Goal: Check status: Check status

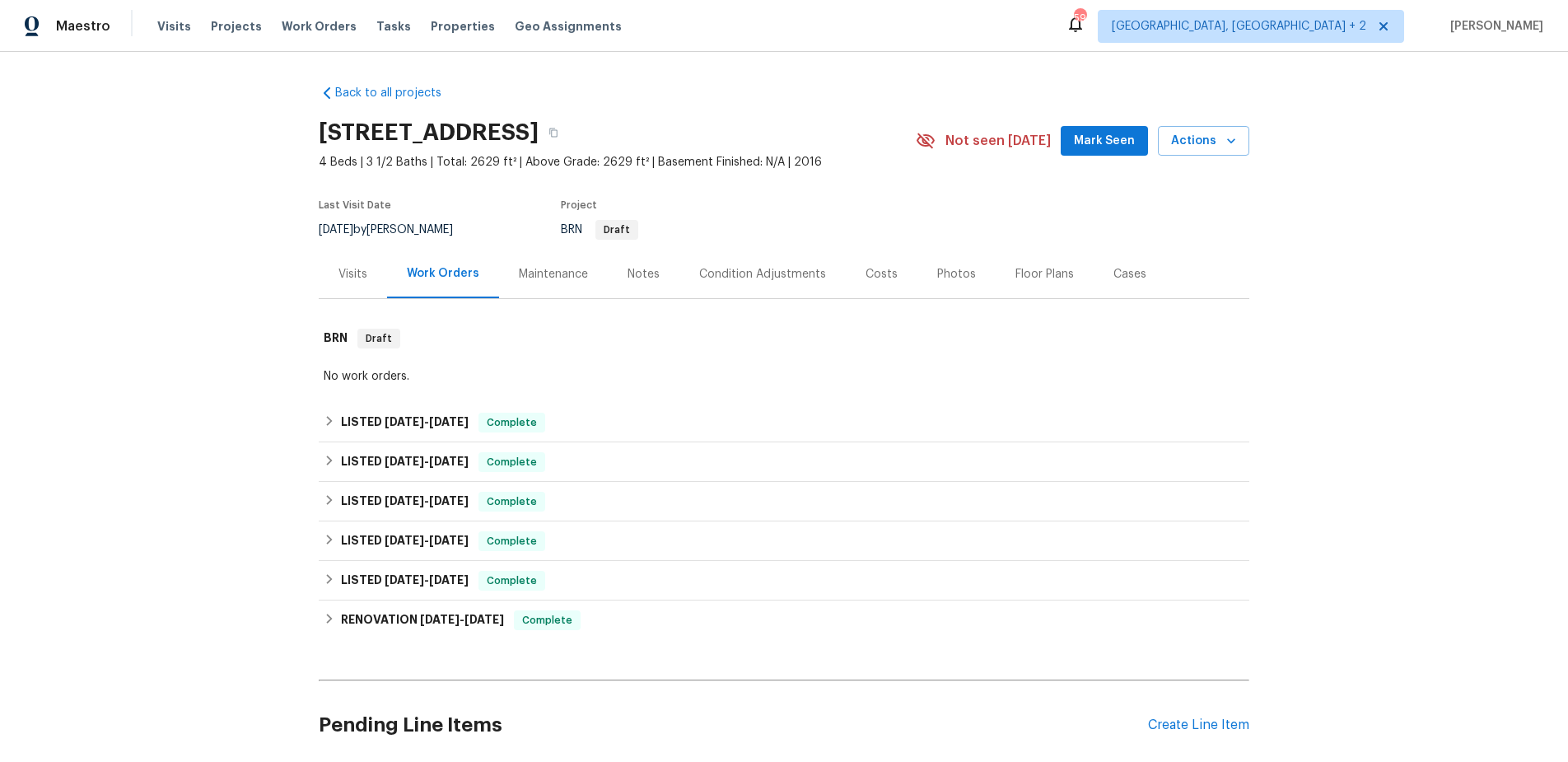
click at [458, 265] on div "Work Orders" at bounding box center [444, 274] width 73 height 17
click at [366, 461] on h6 "LISTED [DATE] - [DATE]" at bounding box center [405, 461] width 127 height 20
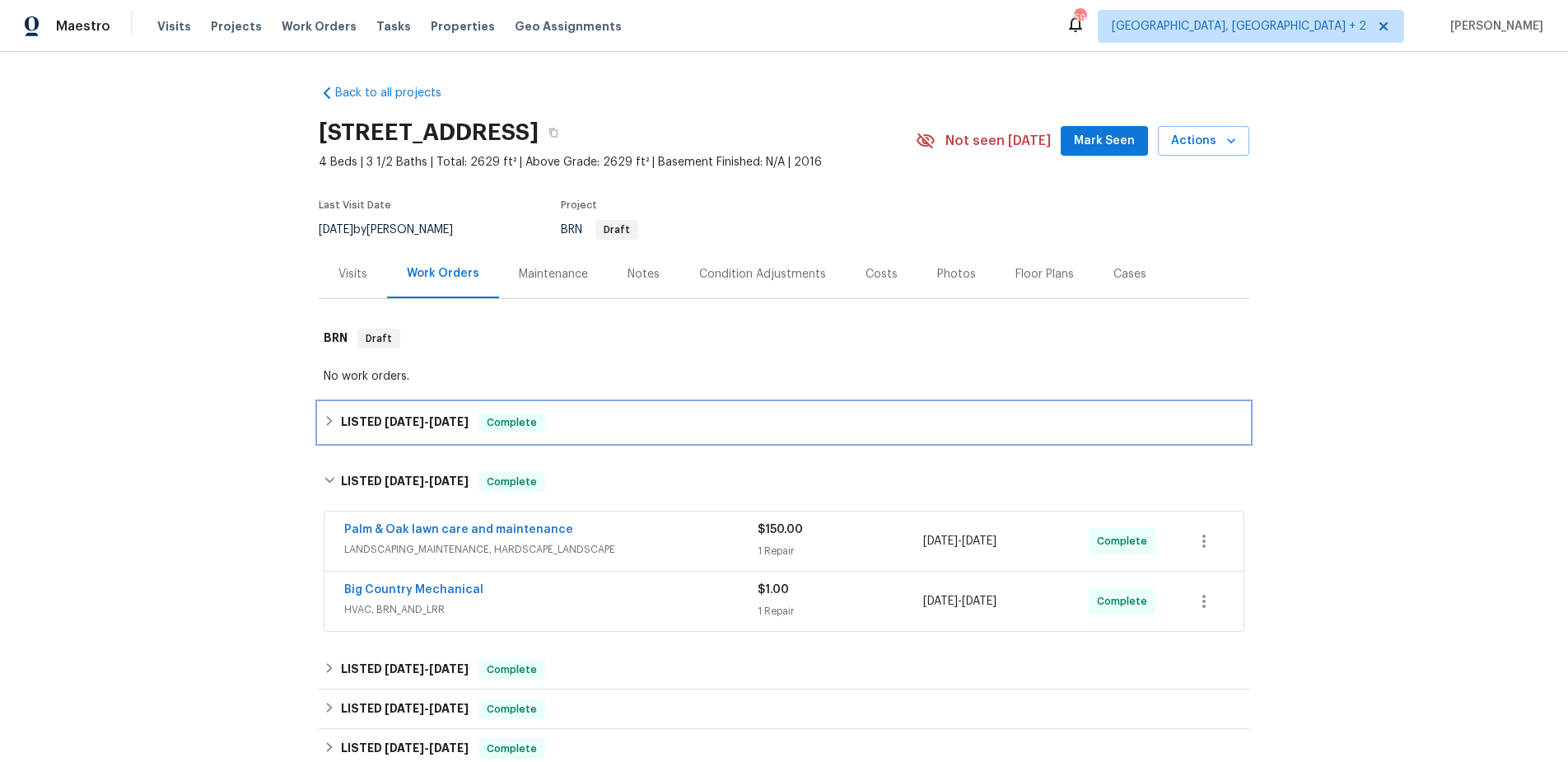
click at [339, 422] on div "LISTED [DATE] - [DATE] Complete" at bounding box center [784, 422] width 921 height 20
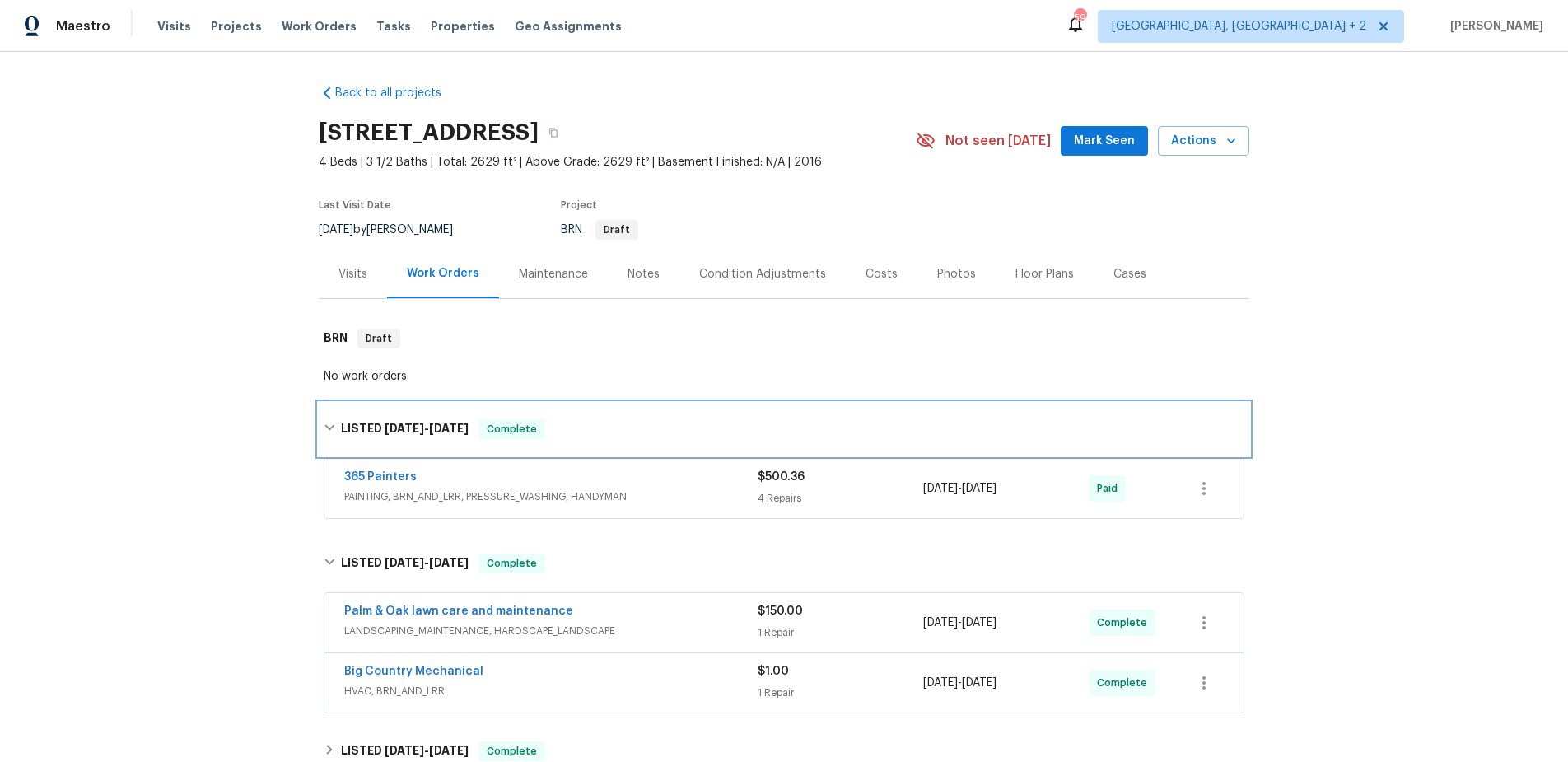
click at [336, 426] on div "LISTED [DATE] - [DATE] Complete" at bounding box center [784, 429] width 921 height 20
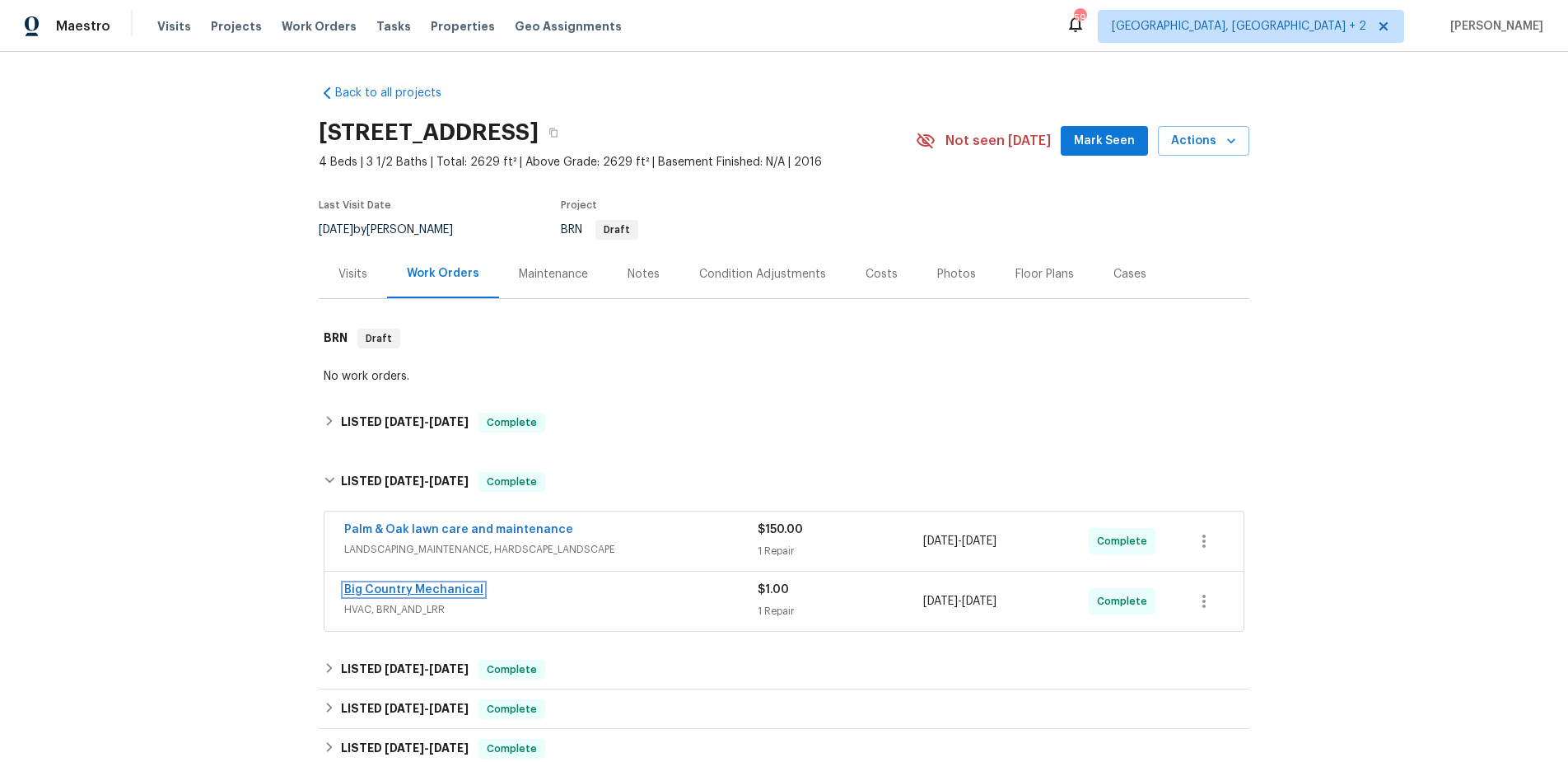
click at [352, 592] on link "Big Country Mechanical" at bounding box center [414, 590] width 140 height 11
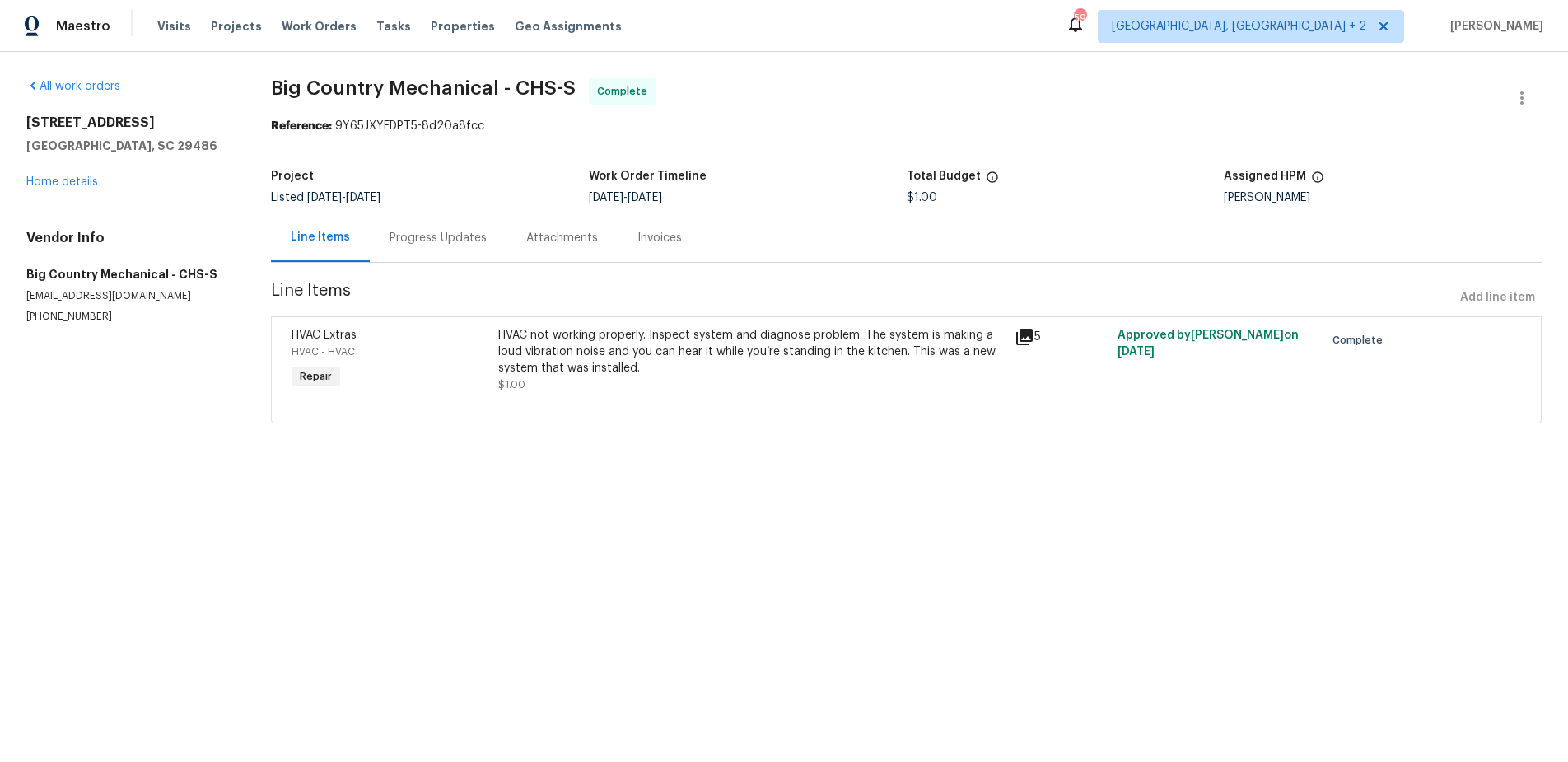
click at [1027, 335] on icon at bounding box center [1025, 337] width 17 height 17
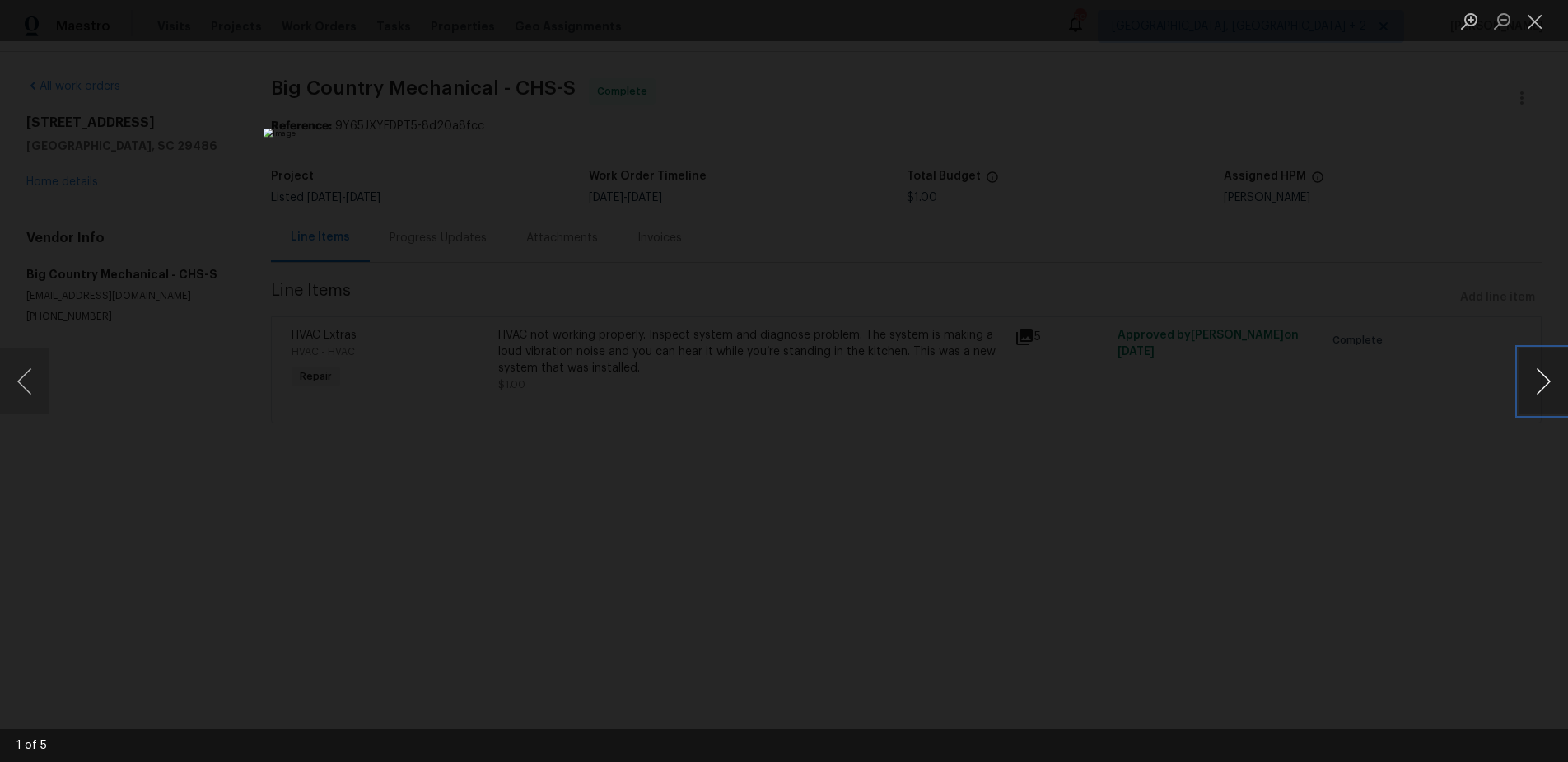
click at [1547, 385] on button "Next image" at bounding box center [1543, 381] width 49 height 66
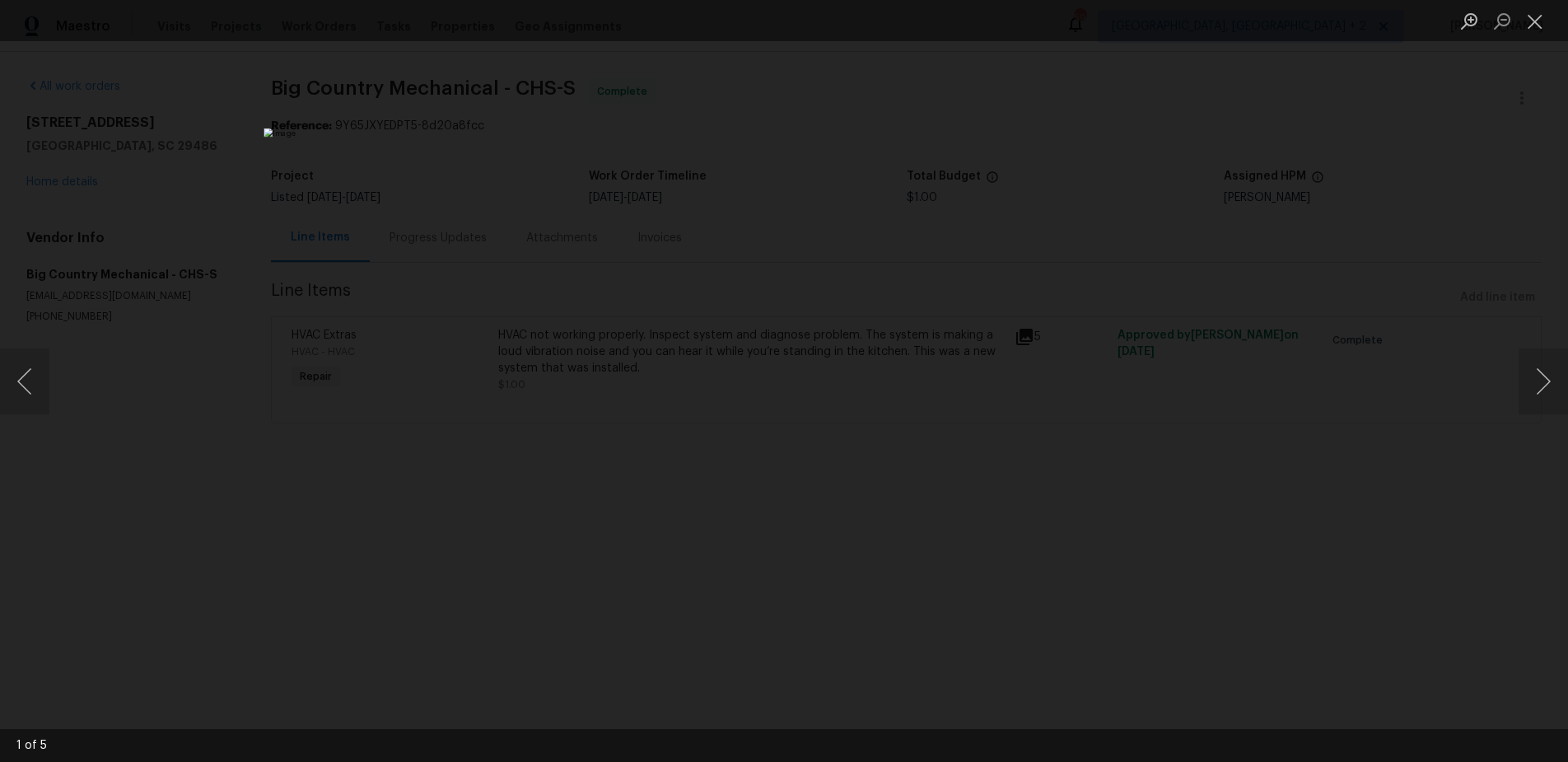
click at [1339, 432] on div "Lightbox" at bounding box center [784, 381] width 1568 height 762
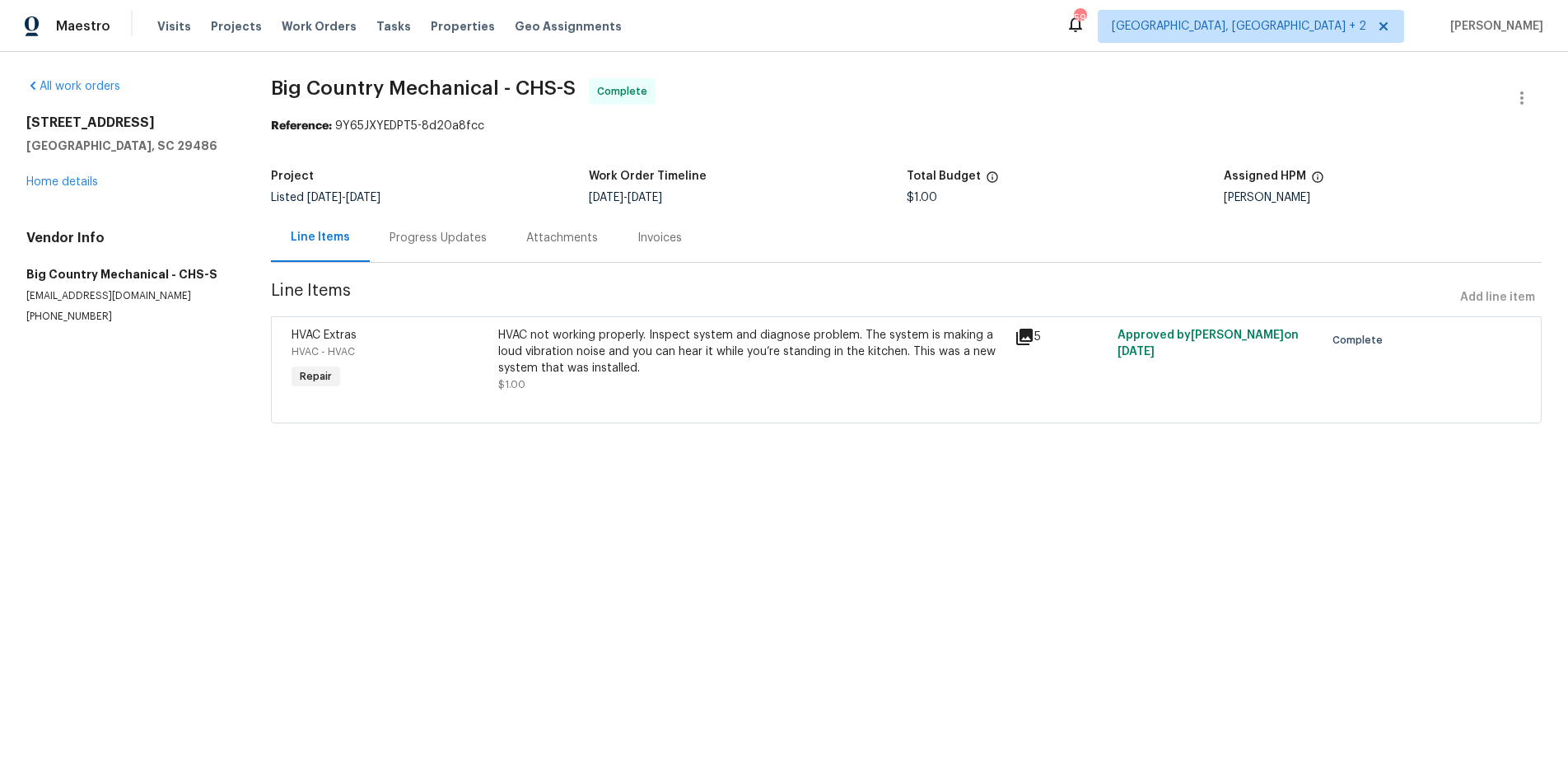
click at [454, 240] on div "Progress Updates" at bounding box center [438, 238] width 98 height 17
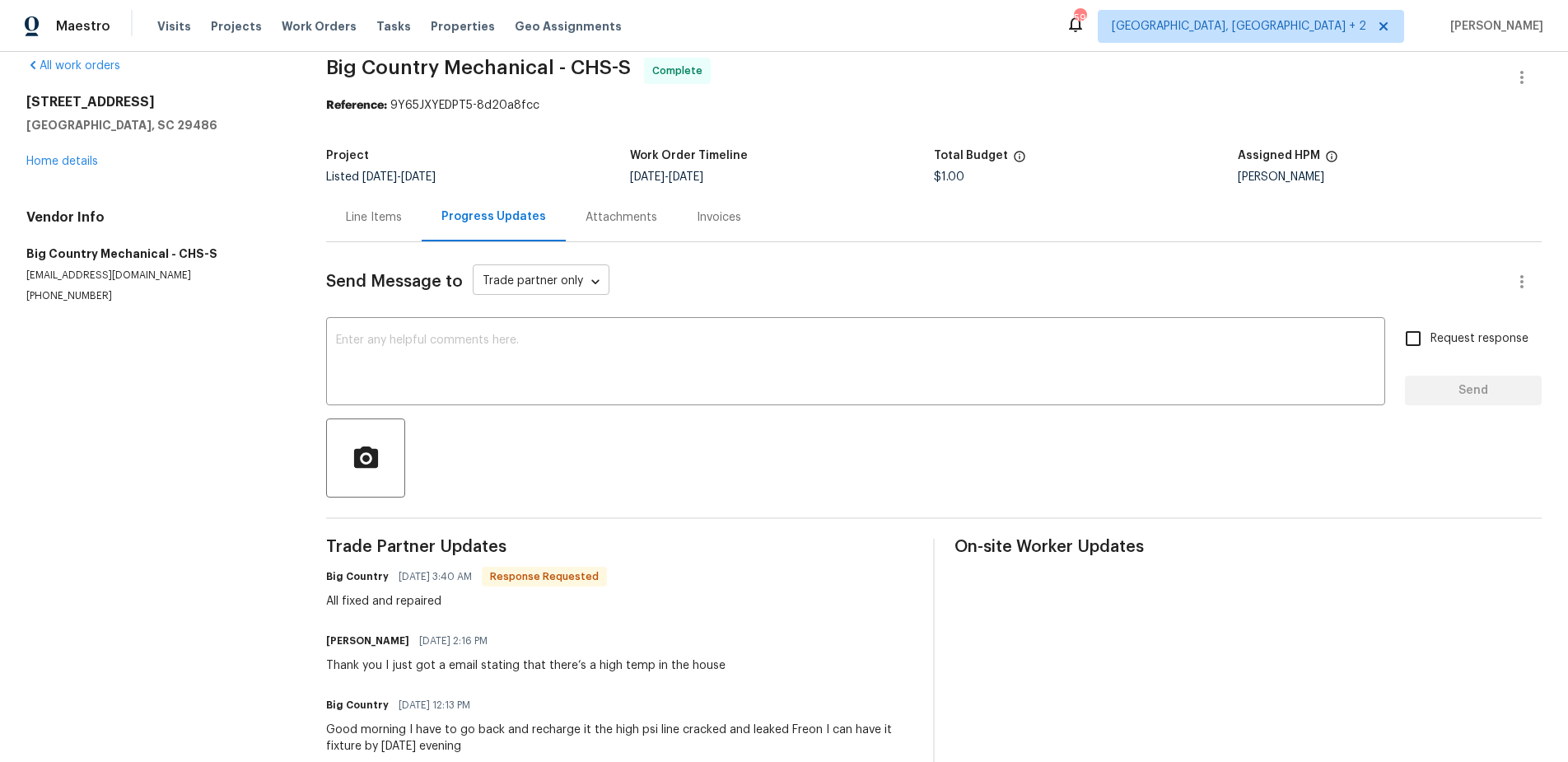
scroll to position [20, 0]
click at [629, 220] on div "Attachments" at bounding box center [621, 219] width 72 height 17
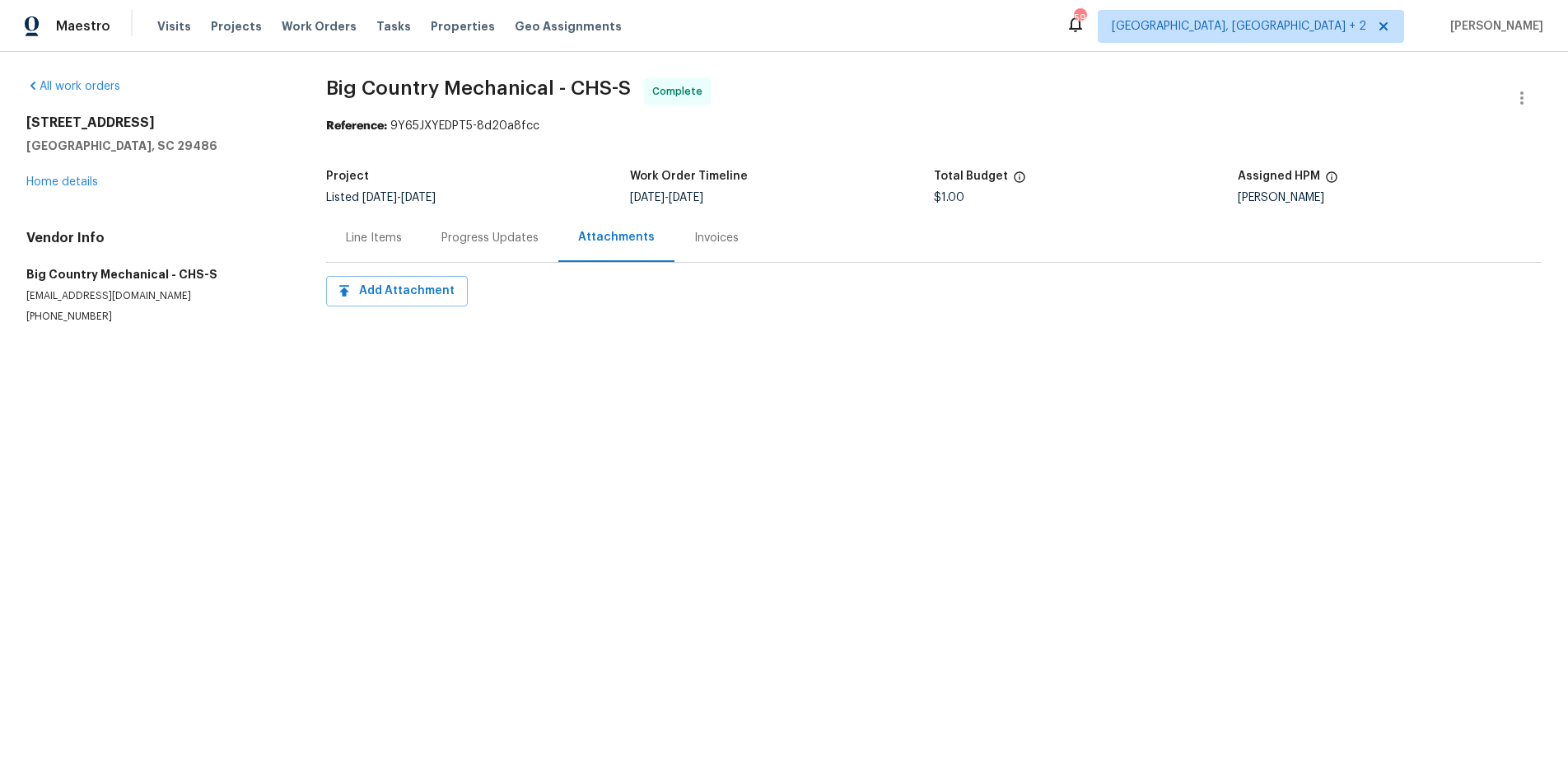
click at [722, 242] on div "Invoices" at bounding box center [717, 238] width 45 height 17
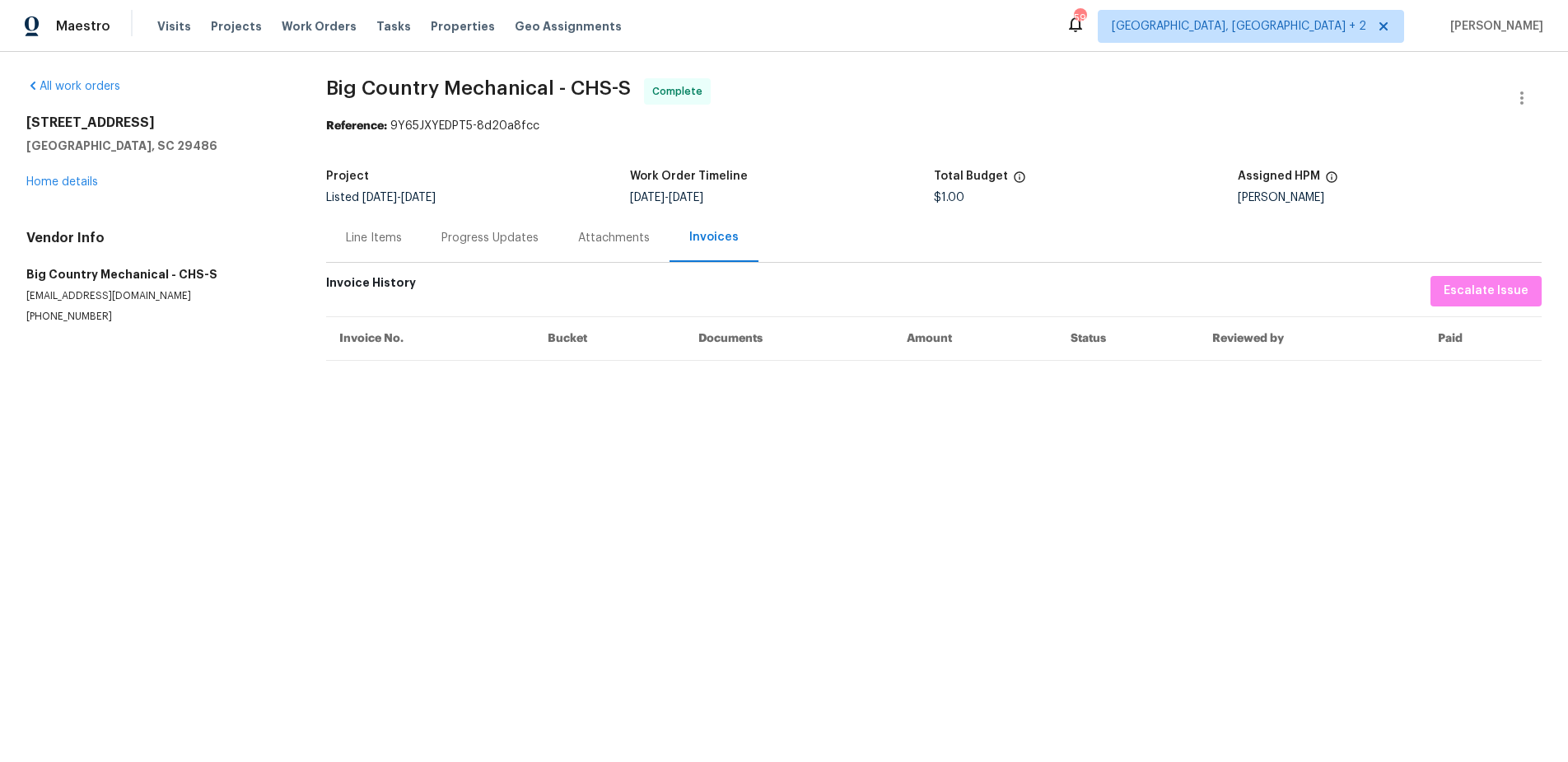
click at [389, 239] on div "Line Items" at bounding box center [374, 238] width 56 height 17
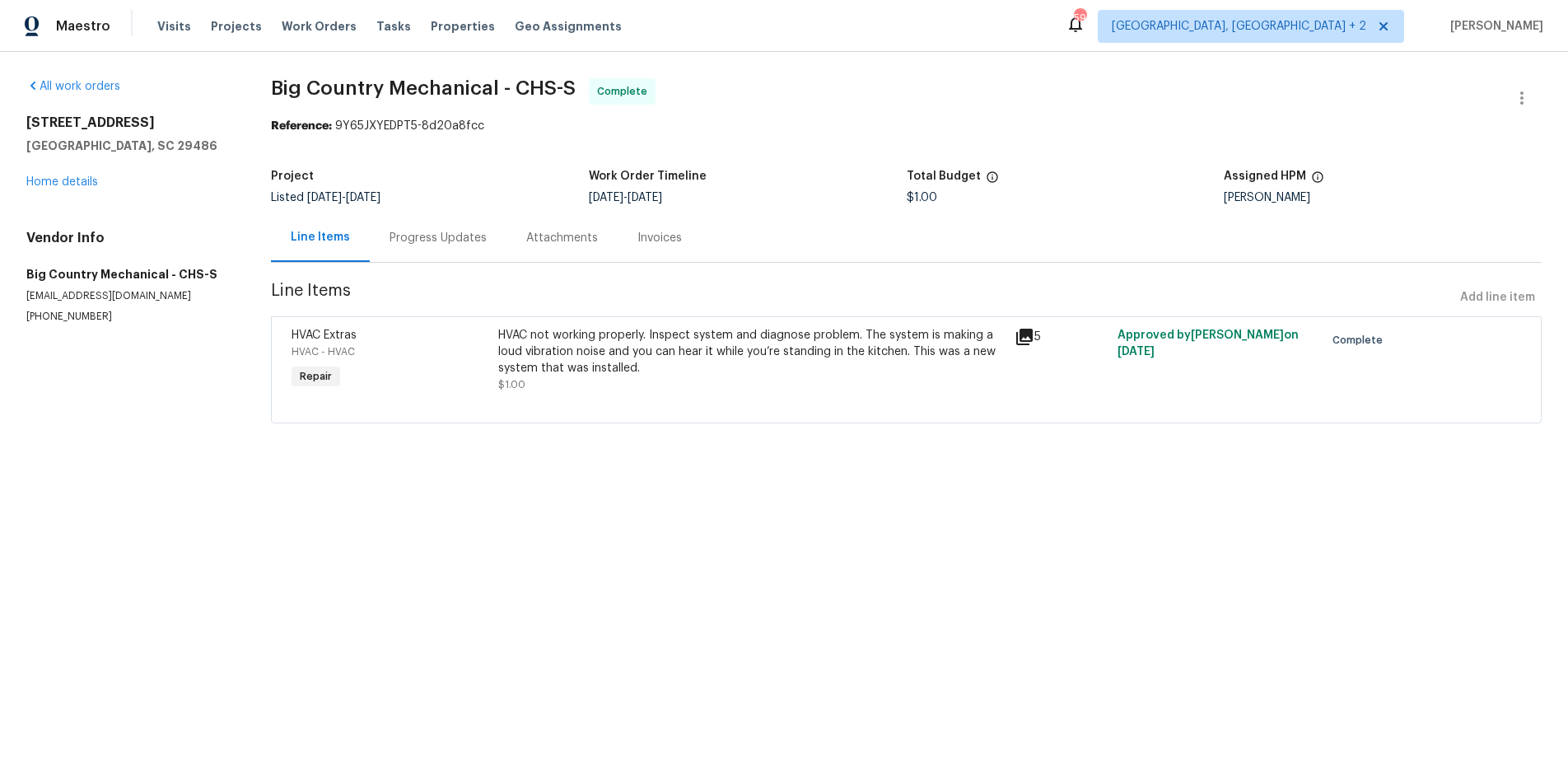
click at [1034, 344] on div "5" at bounding box center [1061, 337] width 93 height 20
click at [1025, 339] on icon at bounding box center [1025, 337] width 17 height 17
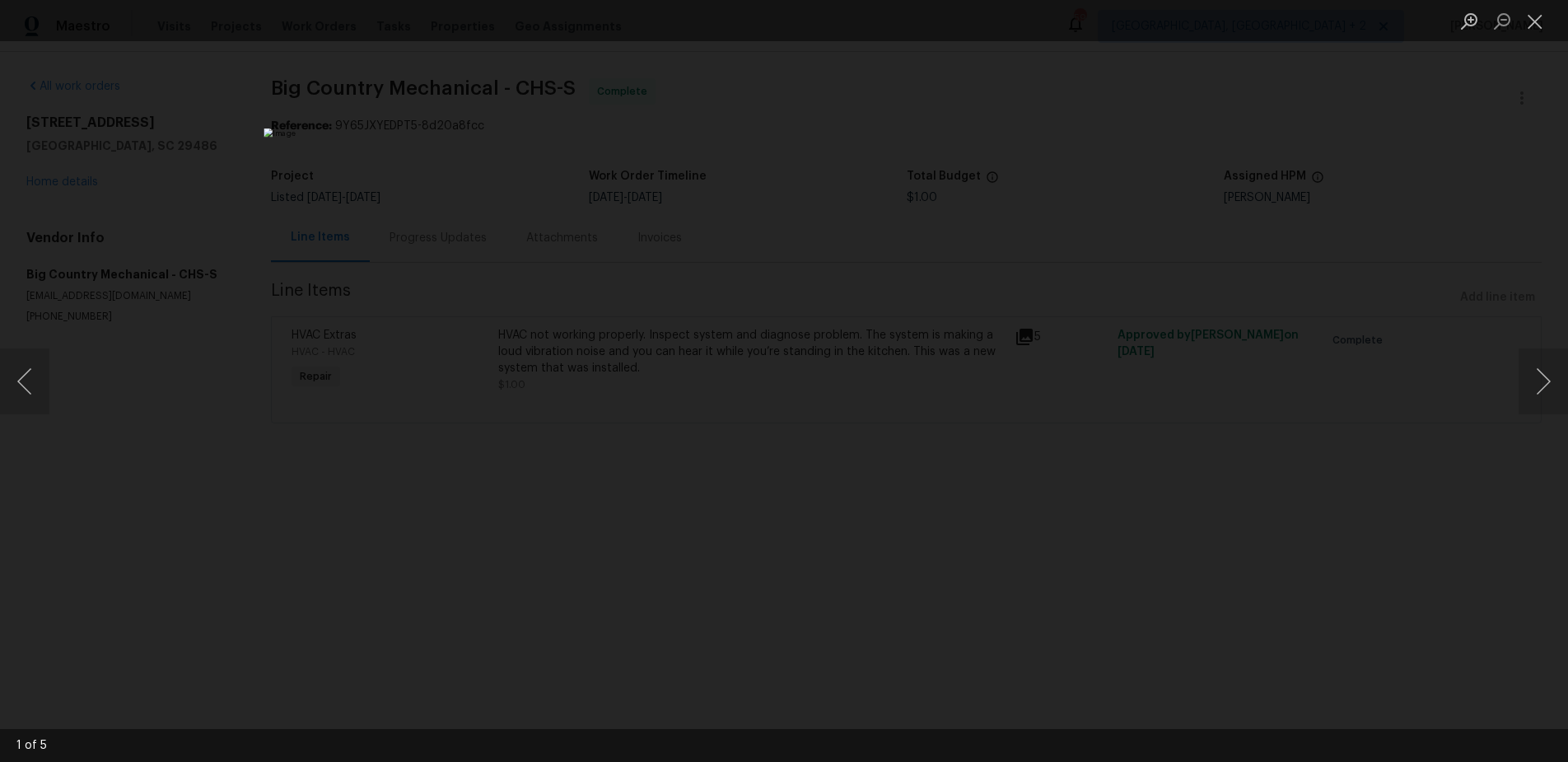
click at [1374, 428] on div "Lightbox" at bounding box center [784, 381] width 1568 height 762
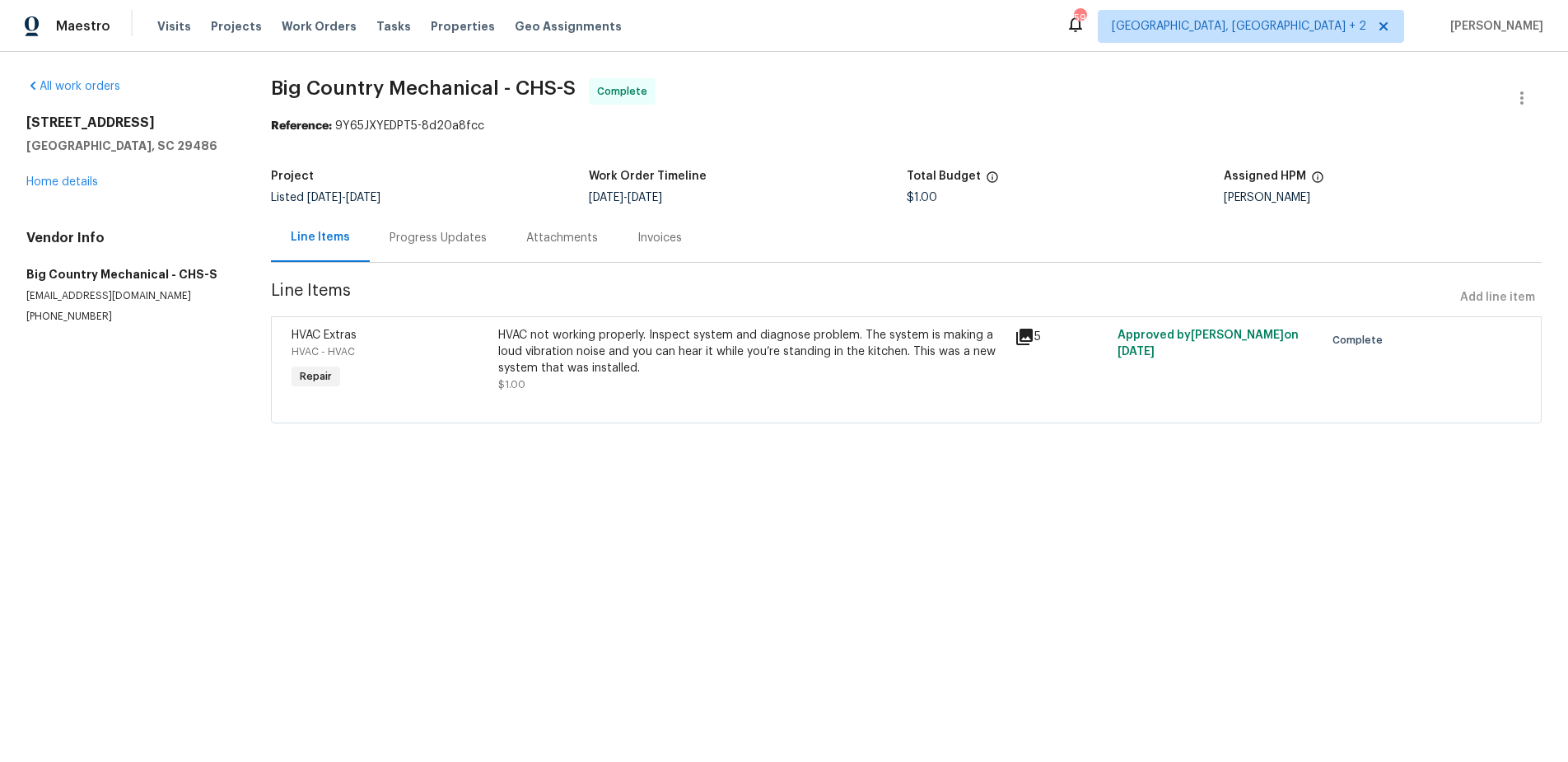
click at [1030, 336] on icon at bounding box center [1025, 337] width 17 height 17
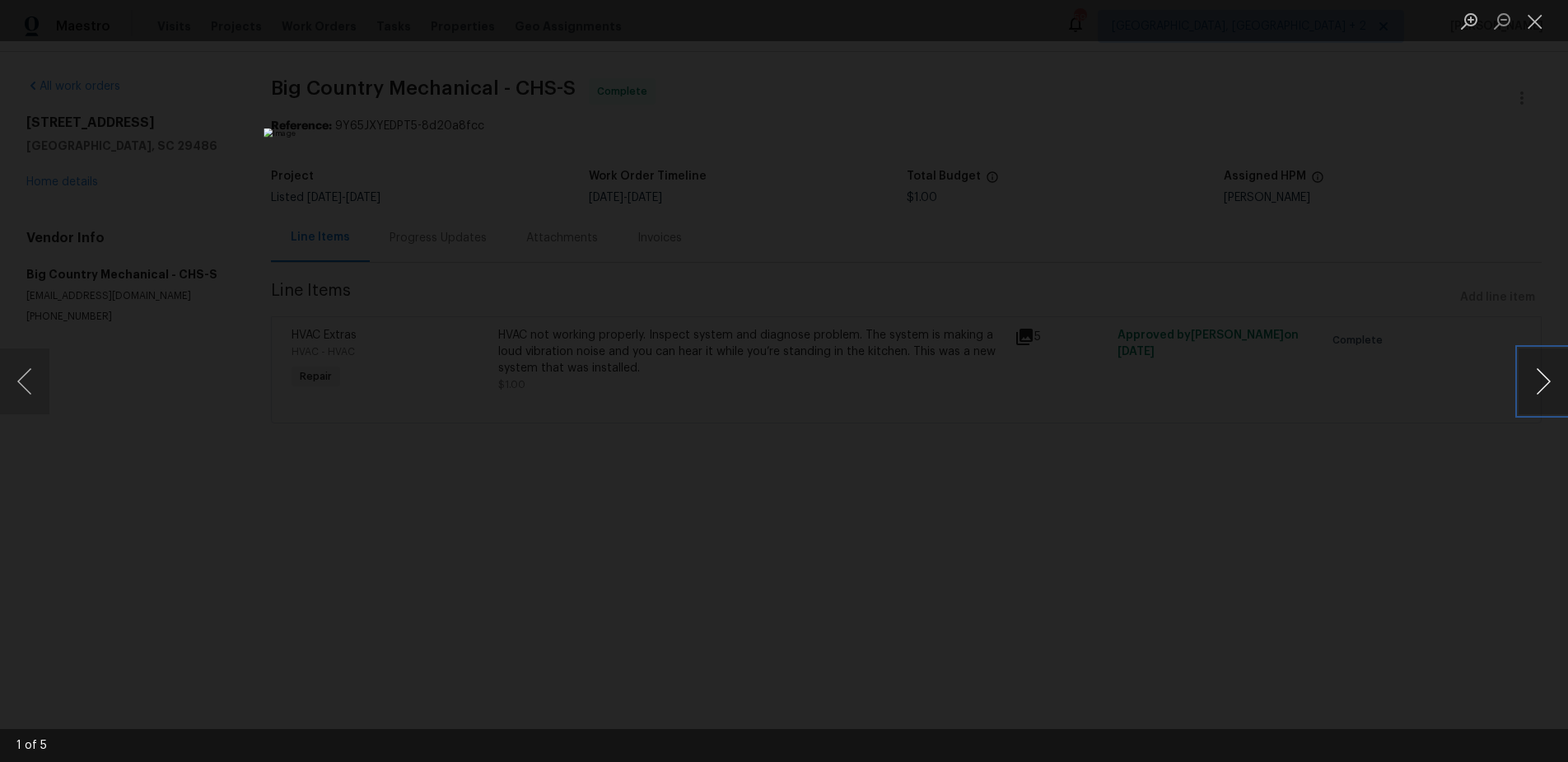
click at [1548, 381] on button "Next image" at bounding box center [1543, 381] width 49 height 66
click at [1548, 386] on button "Next image" at bounding box center [1543, 381] width 49 height 66
click at [1540, 381] on button "Next image" at bounding box center [1543, 381] width 49 height 66
click at [1540, 387] on button "Next image" at bounding box center [1543, 381] width 49 height 66
click at [1534, 381] on button "Next image" at bounding box center [1543, 381] width 49 height 66
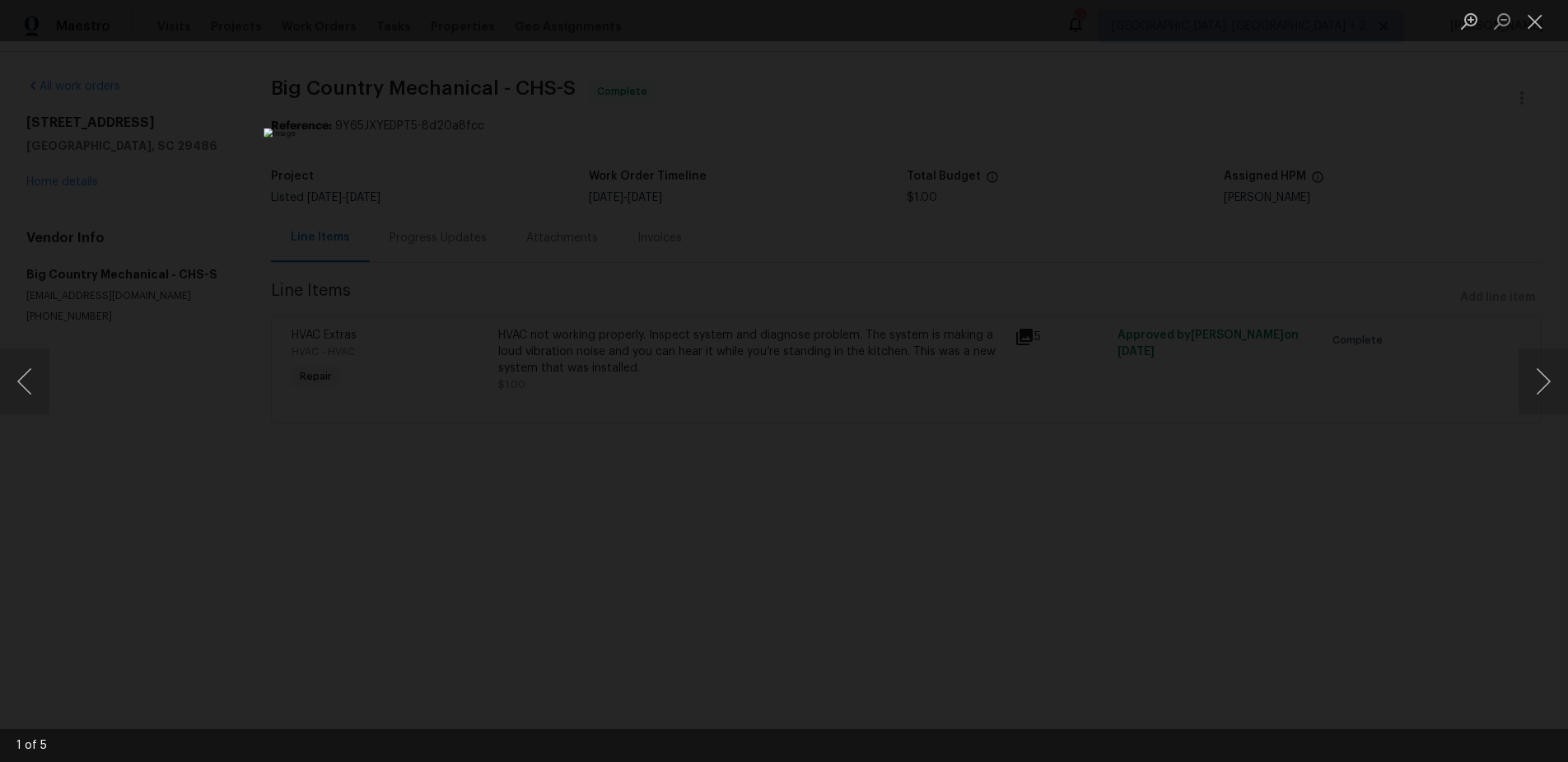
click at [1174, 422] on div "Lightbox" at bounding box center [784, 381] width 1568 height 762
